Goal: Navigation & Orientation: Find specific page/section

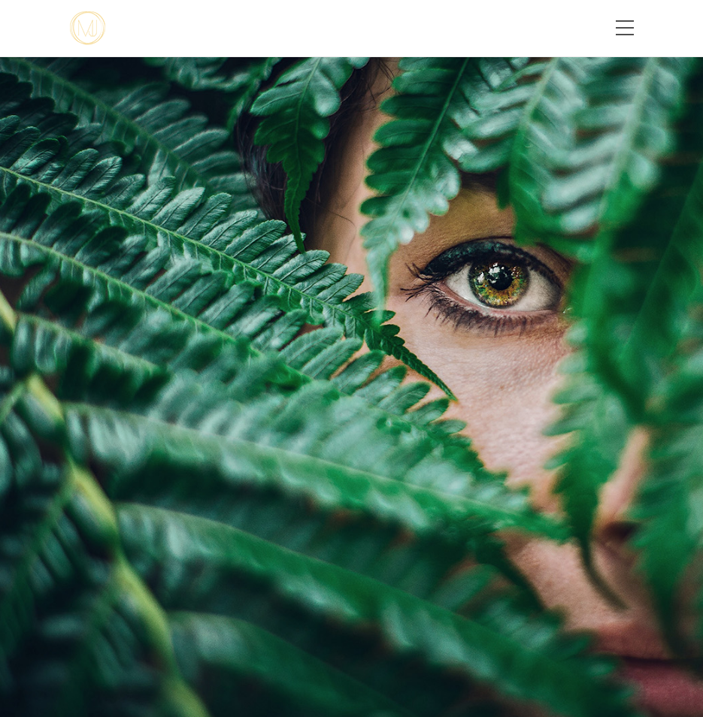
click at [314, 553] on div at bounding box center [351, 415] width 703 height 717
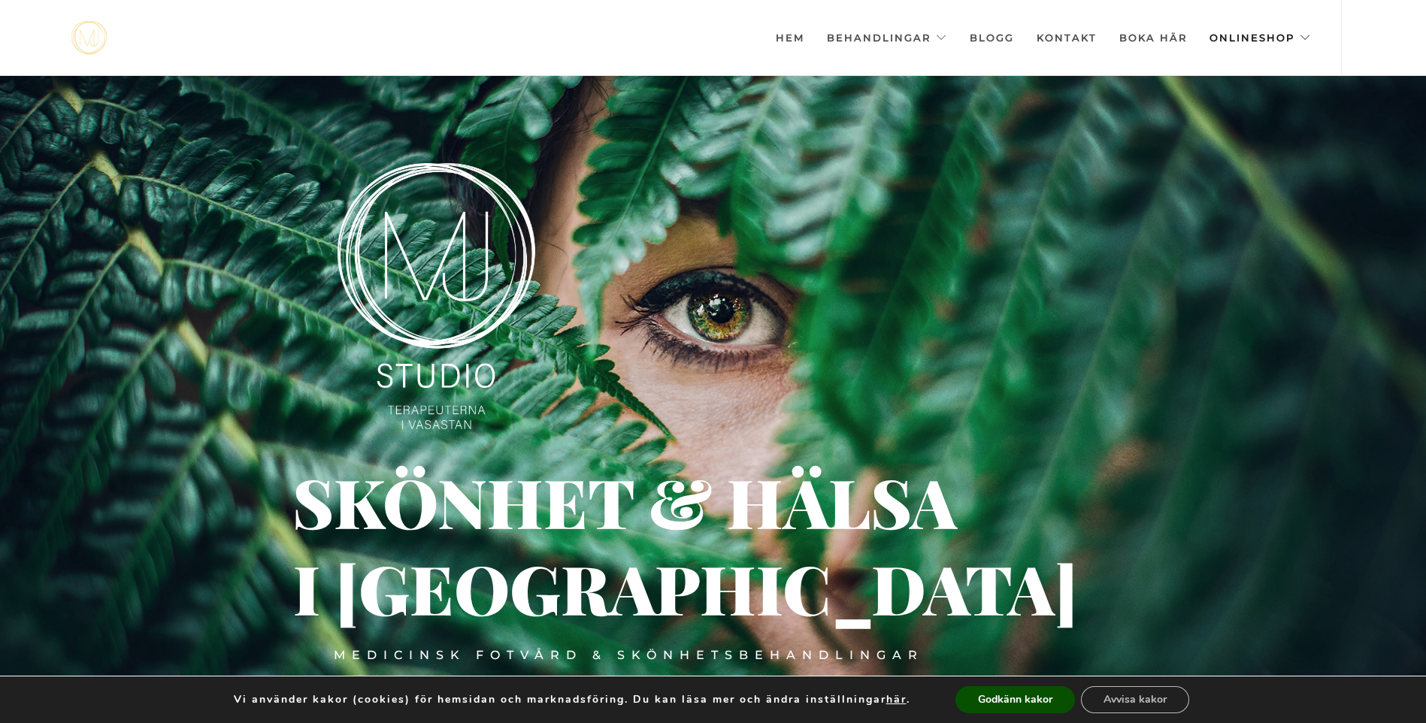
click at [702, 39] on link "Onlineshop" at bounding box center [1260, 37] width 101 height 75
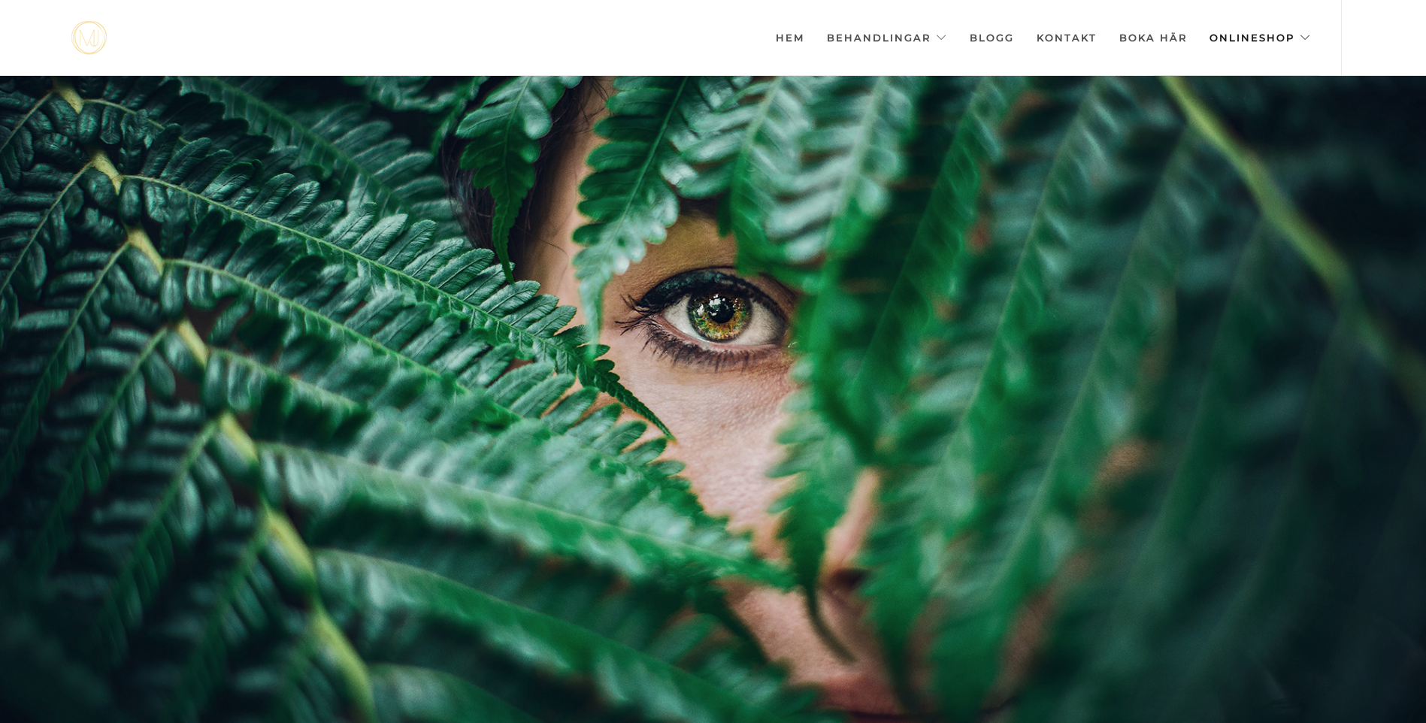
click at [1264, 35] on link "Onlineshop" at bounding box center [1260, 37] width 101 height 75
